Goal: Information Seeking & Learning: Learn about a topic

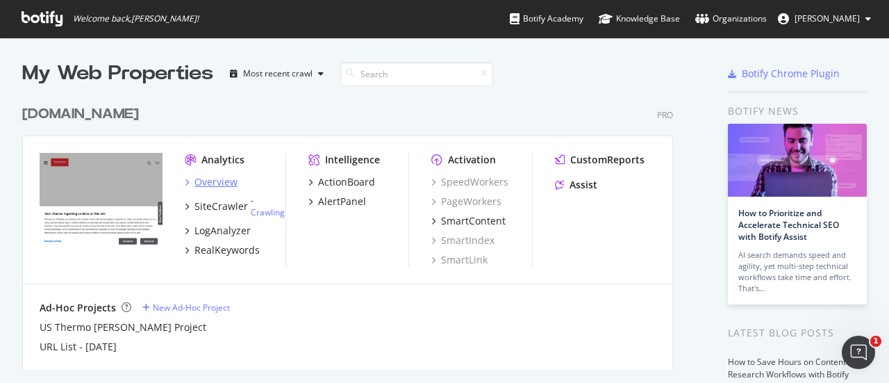
click at [216, 188] on div "Overview" at bounding box center [215, 182] width 43 height 14
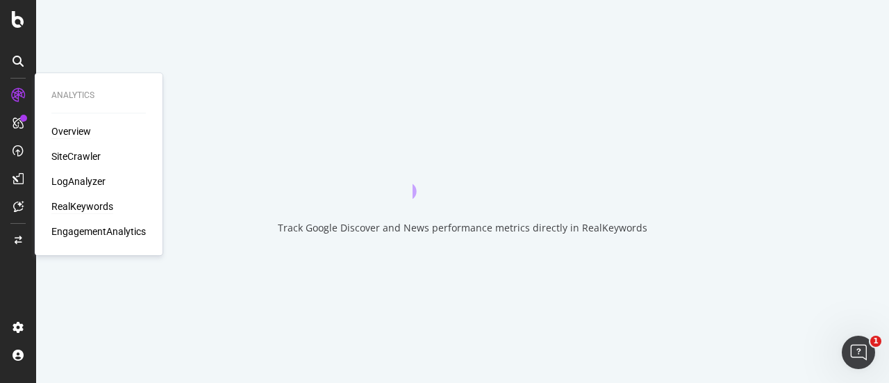
click at [85, 206] on div "RealKeywords" at bounding box center [82, 206] width 62 height 14
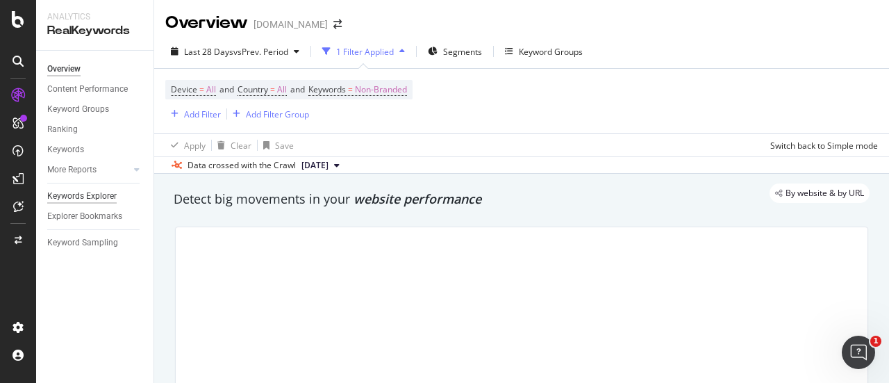
click at [72, 195] on div "Keywords Explorer" at bounding box center [81, 196] width 69 height 15
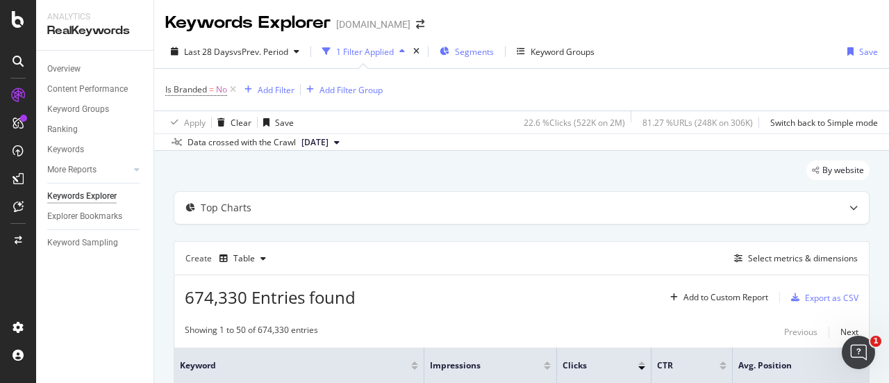
click at [478, 53] on span "Segments" at bounding box center [474, 52] width 39 height 12
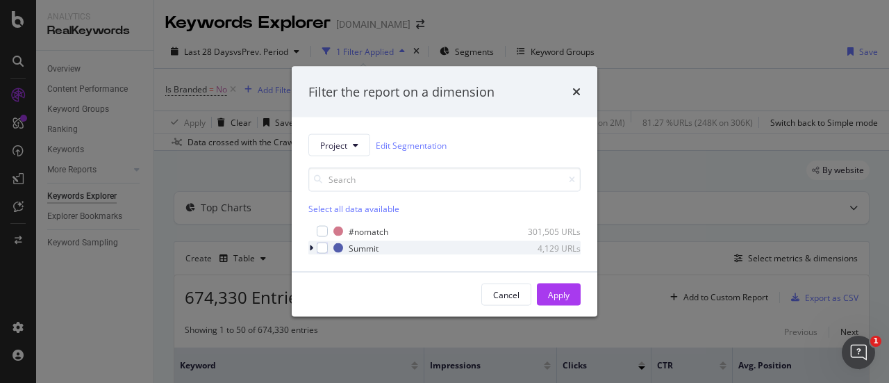
click at [315, 247] on div "modal" at bounding box center [312, 248] width 8 height 14
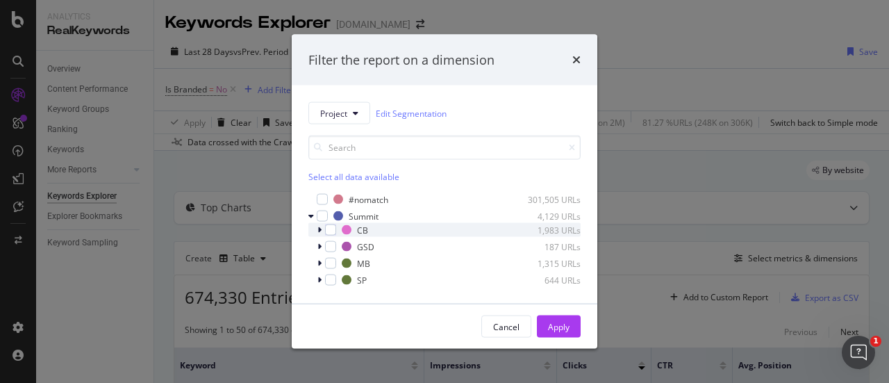
click at [317, 231] on icon "modal" at bounding box center [319, 230] width 4 height 8
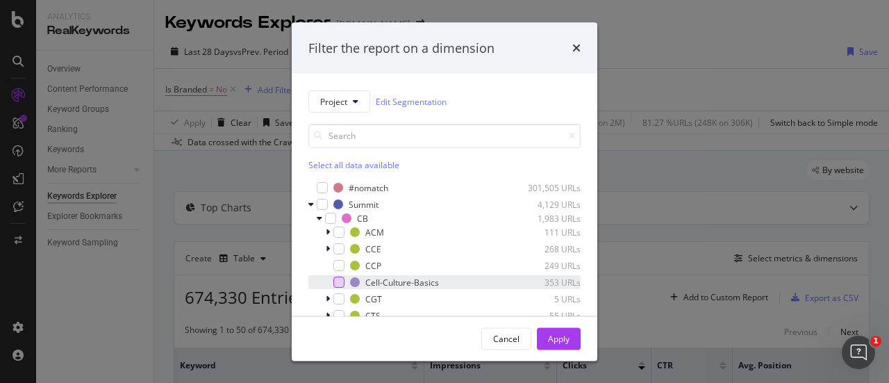
click at [338, 282] on div "modal" at bounding box center [338, 281] width 11 height 11
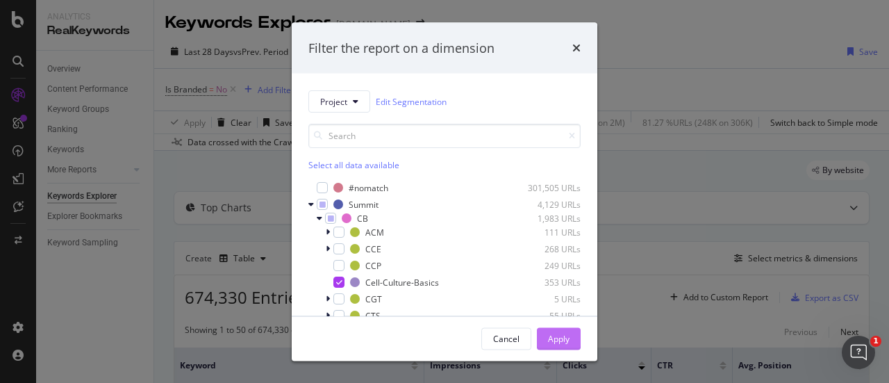
click at [565, 335] on div "Apply" at bounding box center [559, 338] width 22 height 12
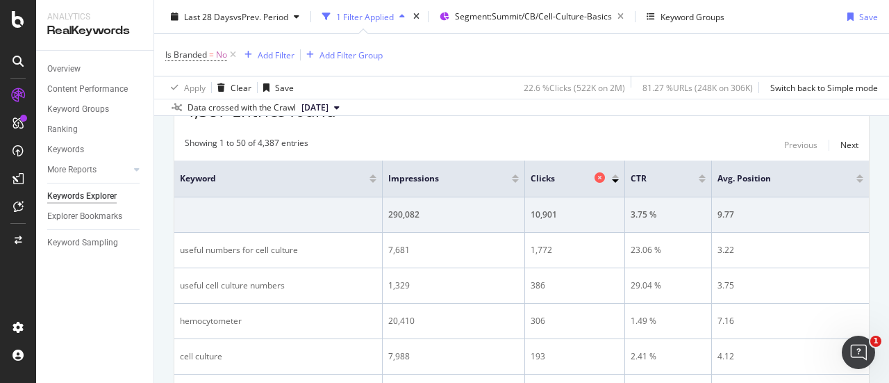
scroll to position [208, 0]
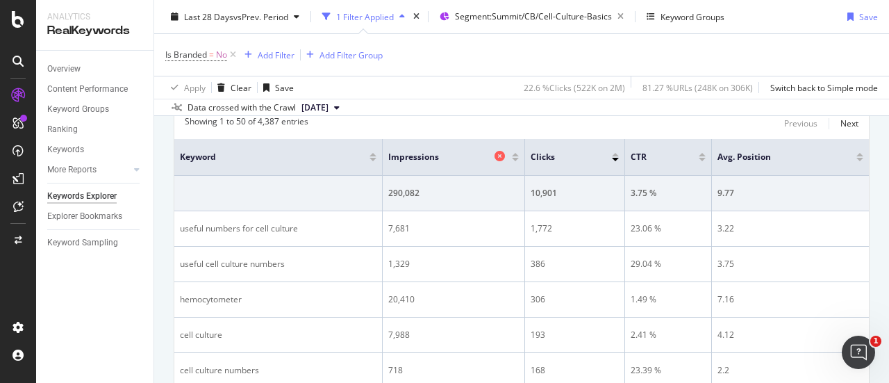
click at [505, 153] on icon at bounding box center [499, 156] width 10 height 10
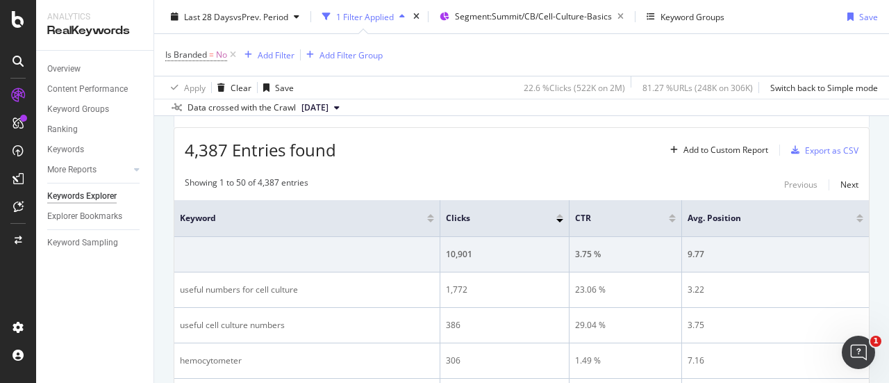
scroll to position [208, 0]
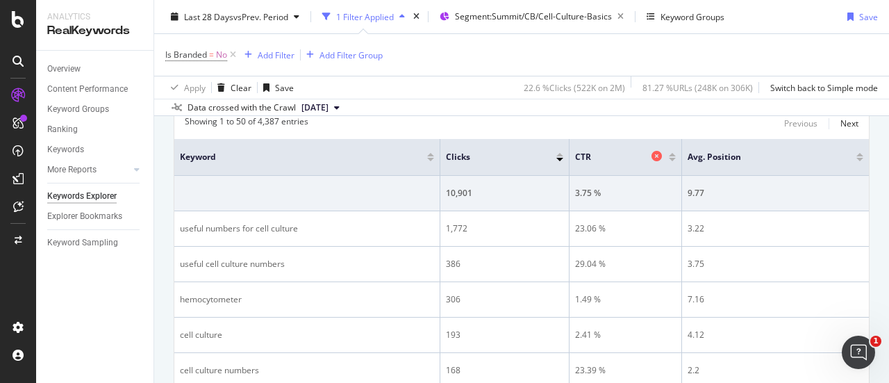
click at [651, 154] on icon at bounding box center [656, 156] width 10 height 10
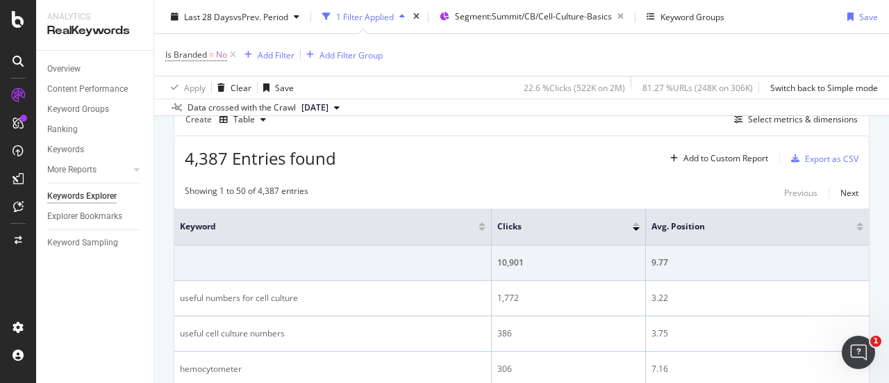
scroll to position [69, 0]
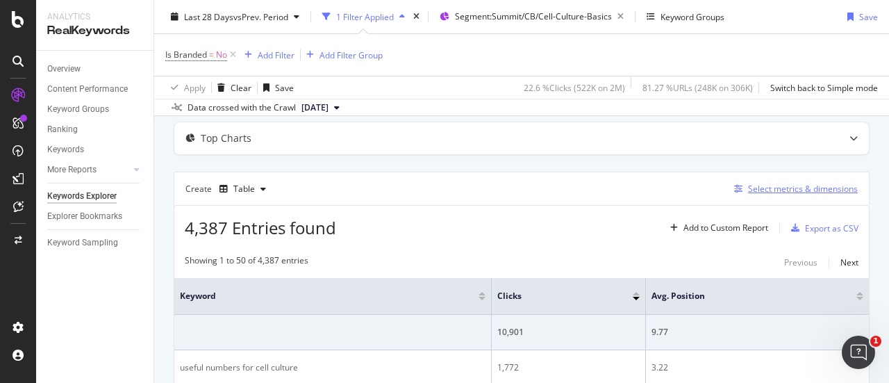
click at [757, 189] on div "Select metrics & dimensions" at bounding box center [803, 189] width 110 height 12
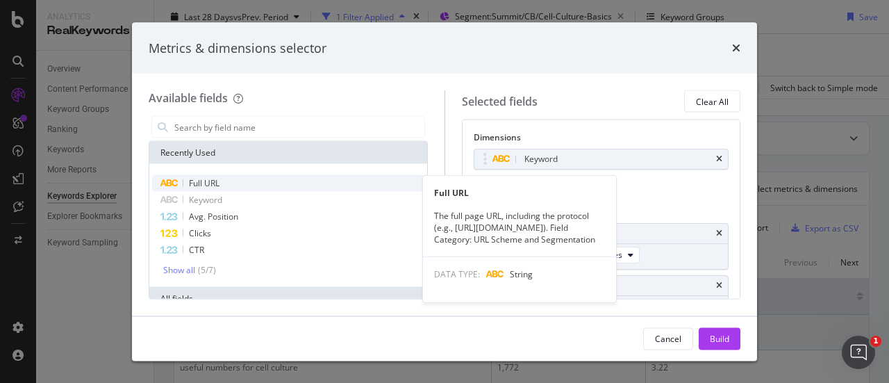
click at [279, 175] on div "Full URL" at bounding box center [288, 183] width 272 height 17
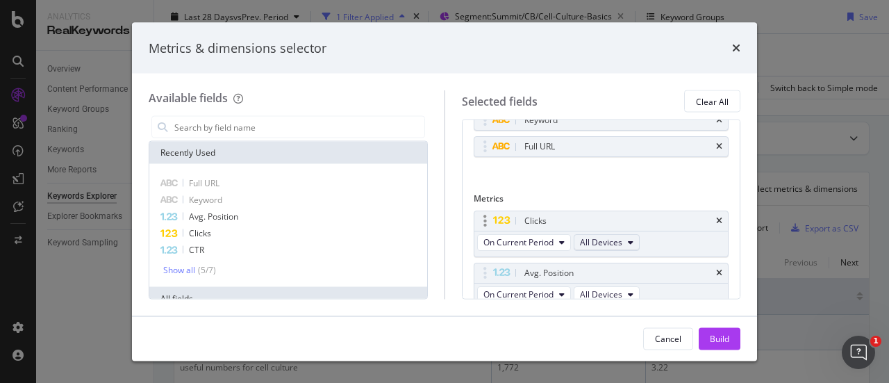
scroll to position [92, 0]
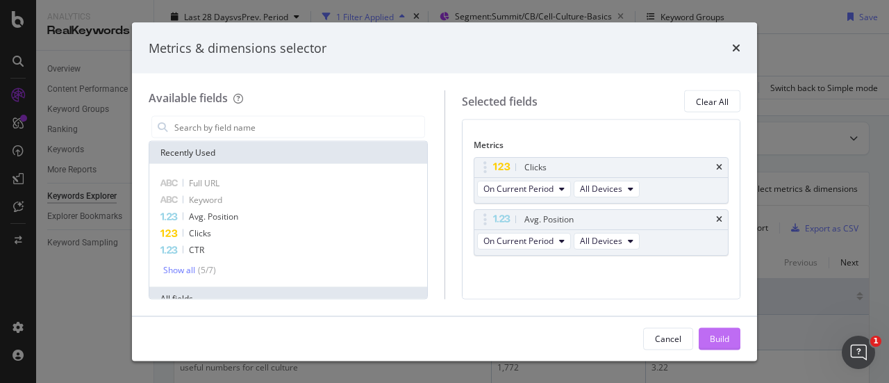
click at [712, 338] on div "Build" at bounding box center [719, 338] width 19 height 12
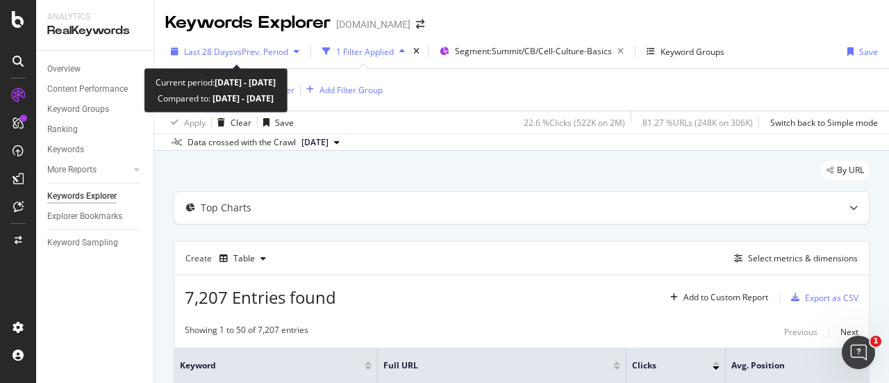
click at [237, 58] on div "Last 28 Days vs Prev. Period" at bounding box center [235, 51] width 140 height 21
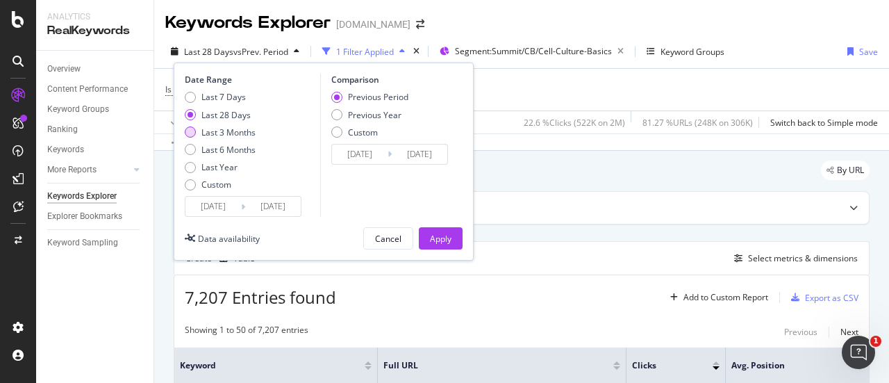
click at [224, 131] on div "Last 3 Months" at bounding box center [228, 132] width 54 height 12
type input "[DATE]"
click at [444, 235] on div "Apply" at bounding box center [441, 239] width 22 height 12
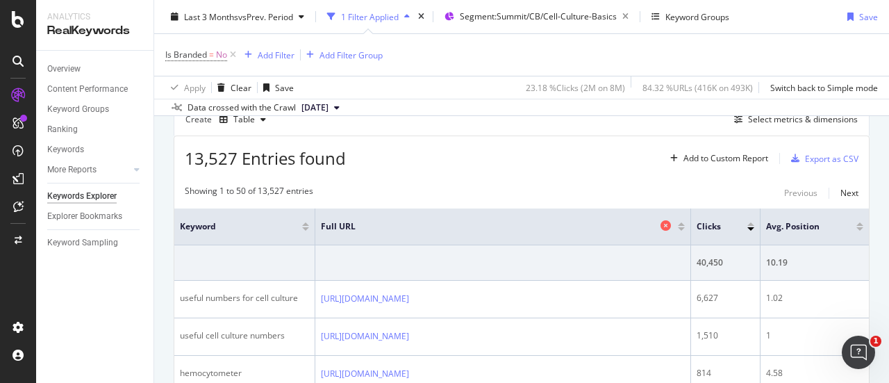
scroll to position [69, 0]
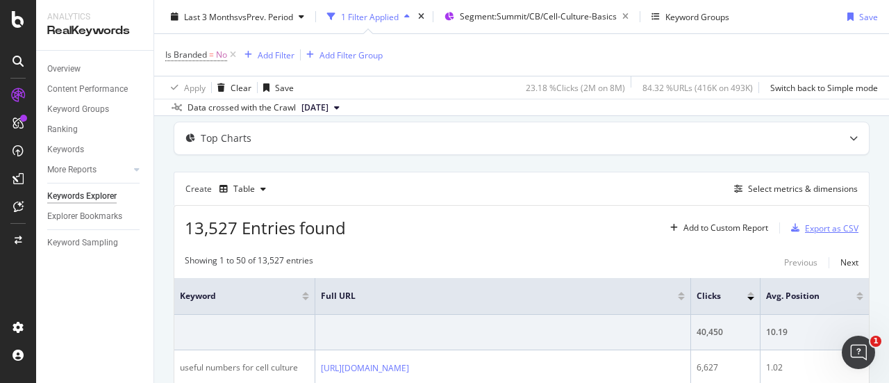
click at [814, 229] on div "Export as CSV" at bounding box center [831, 228] width 53 height 12
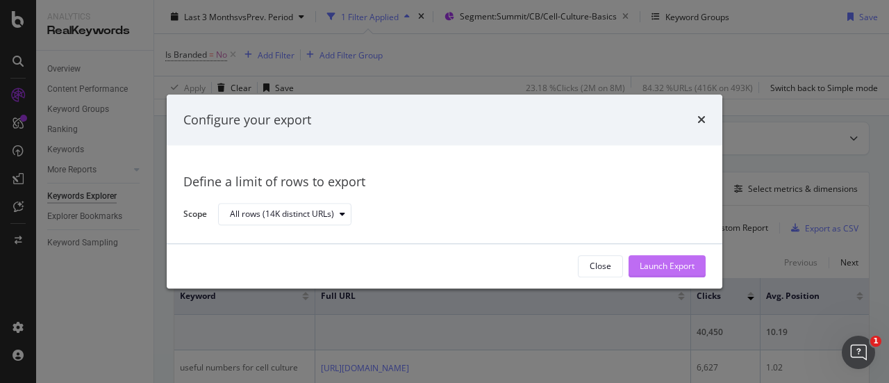
click at [669, 265] on div "Launch Export" at bounding box center [667, 266] width 55 height 12
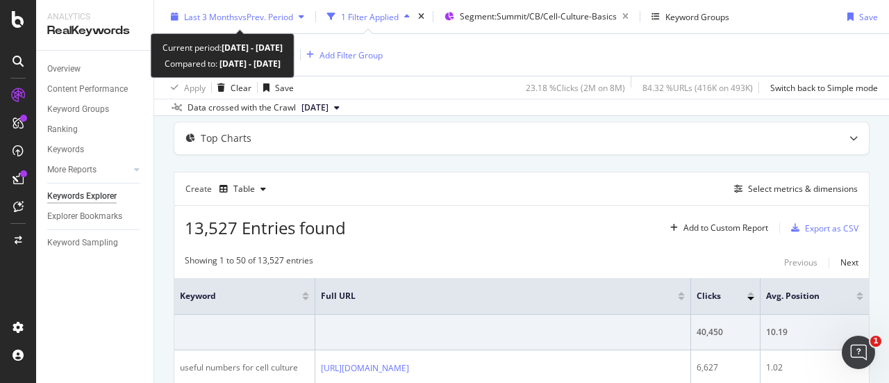
click at [231, 12] on span "Last 3 Months" at bounding box center [211, 16] width 54 height 12
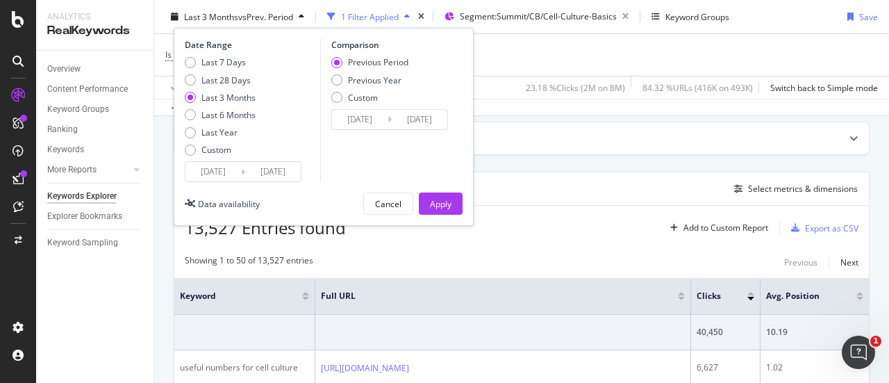
click at [207, 170] on input "[DATE]" at bounding box center [213, 171] width 56 height 19
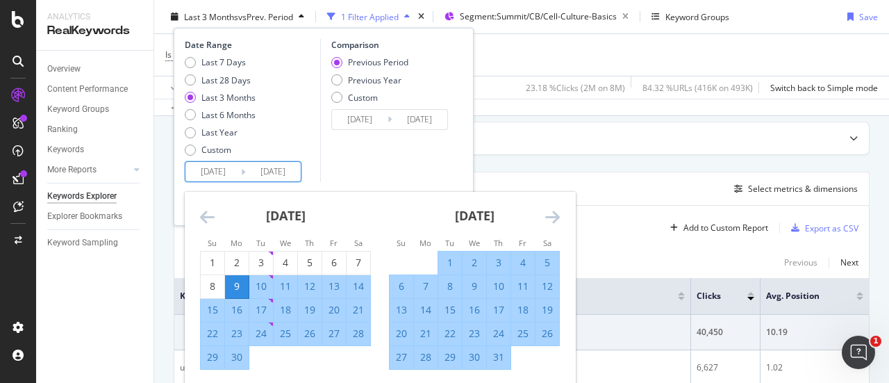
click at [208, 170] on input "[DATE]" at bounding box center [213, 171] width 56 height 19
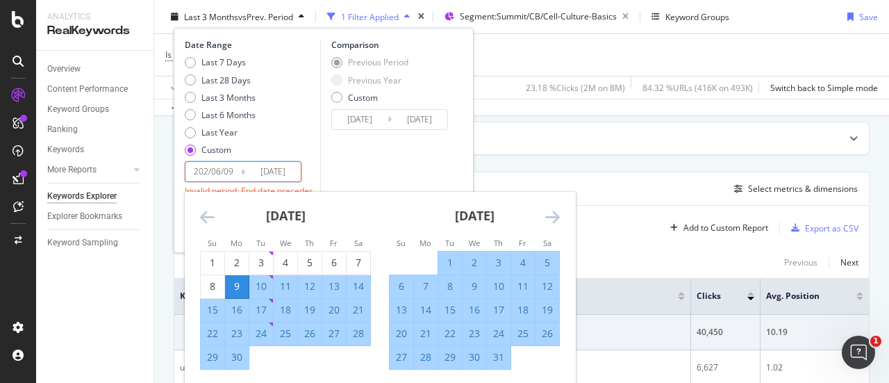
type input "[DATE]"
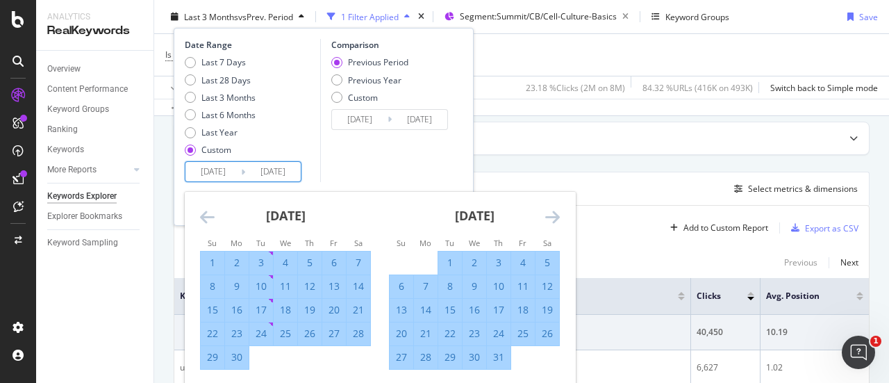
click at [268, 173] on input "[DATE]" at bounding box center [273, 171] width 56 height 19
type input "[DATE]"
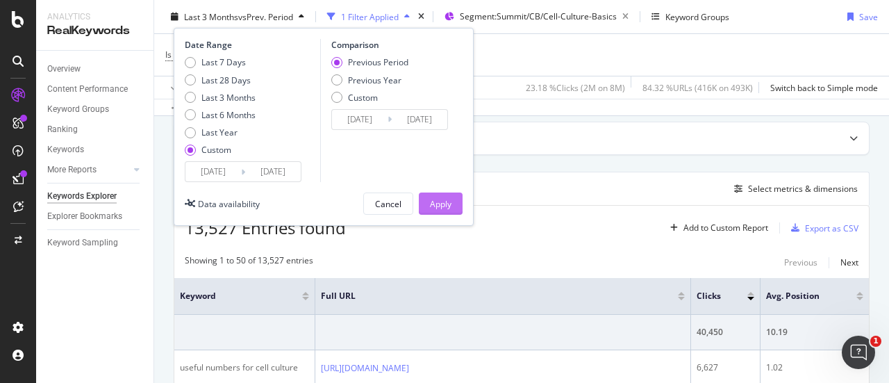
type input "[DATE]"
click at [456, 201] on button "Apply" at bounding box center [441, 203] width 44 height 22
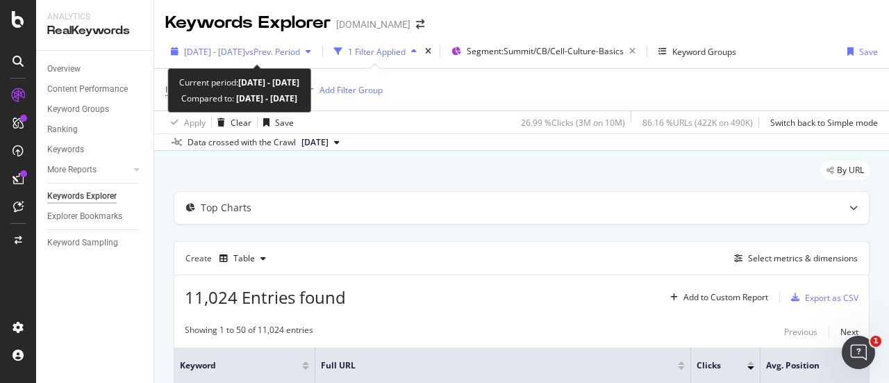
click at [276, 53] on span "vs Prev. Period" at bounding box center [272, 52] width 55 height 12
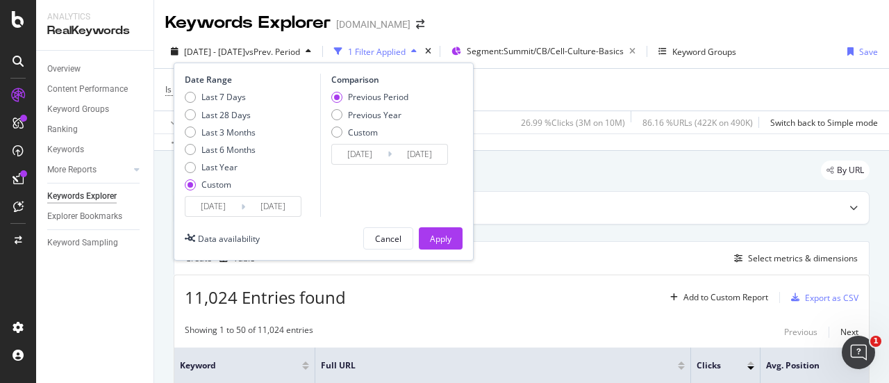
click at [351, 107] on div "Previous Period Previous Year Custom" at bounding box center [369, 117] width 77 height 52
click at [352, 112] on div "Previous Year" at bounding box center [374, 115] width 53 height 12
type input "[DATE]"
click at [438, 235] on div "Apply" at bounding box center [441, 239] width 22 height 12
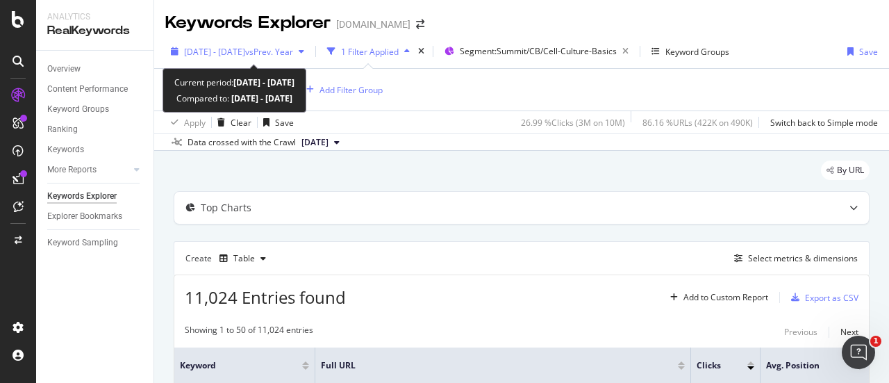
click at [245, 56] on span "[DATE] - [DATE]" at bounding box center [214, 52] width 61 height 12
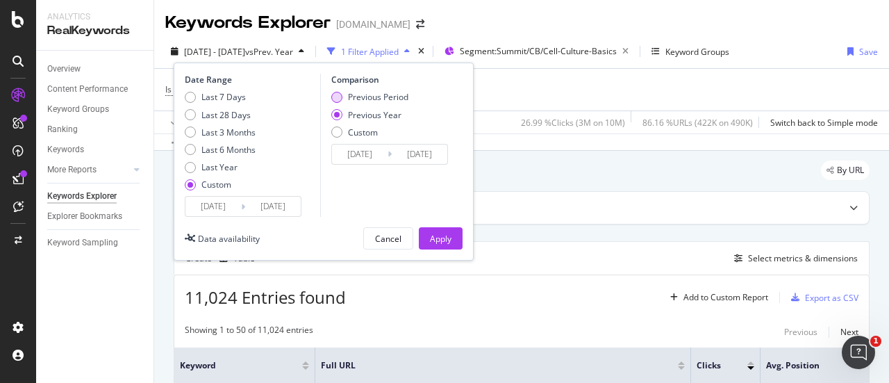
click at [357, 97] on div "Previous Period" at bounding box center [378, 97] width 60 height 12
type input "[DATE]"
click at [450, 239] on div "Apply" at bounding box center [441, 239] width 22 height 12
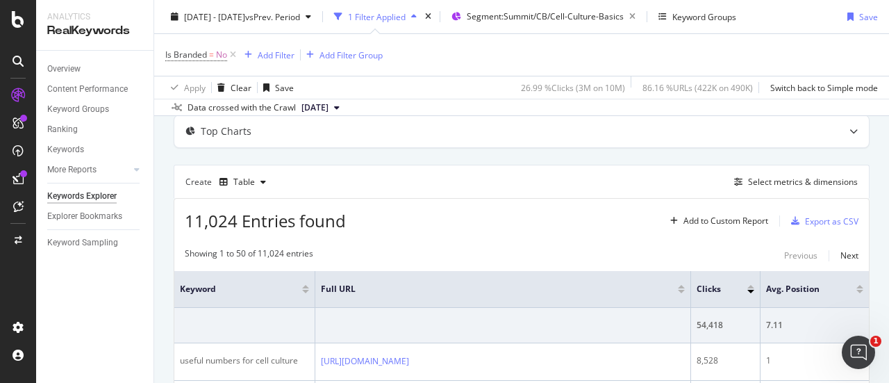
scroll to position [139, 0]
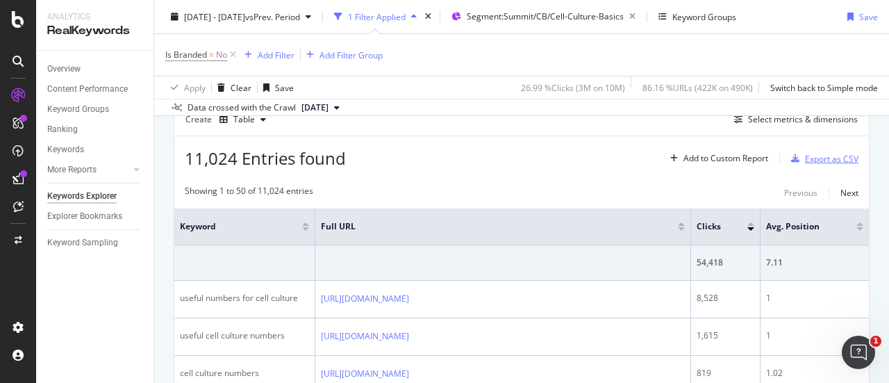
click at [805, 153] on div "Export as CSV" at bounding box center [831, 159] width 53 height 12
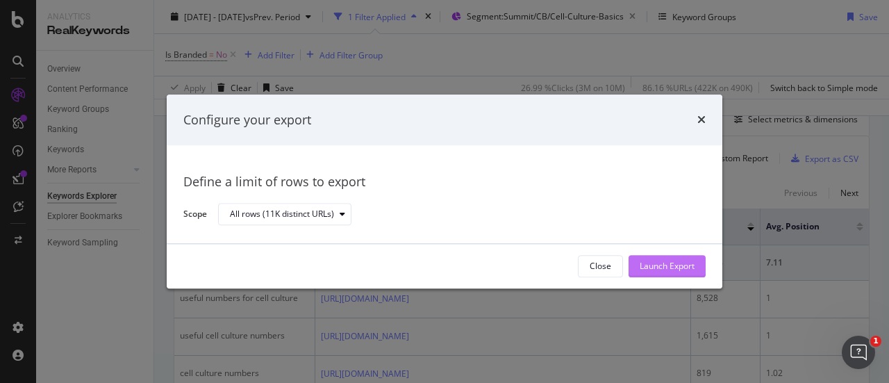
click at [667, 265] on div "Launch Export" at bounding box center [667, 266] width 55 height 12
